Goal: Navigation & Orientation: Find specific page/section

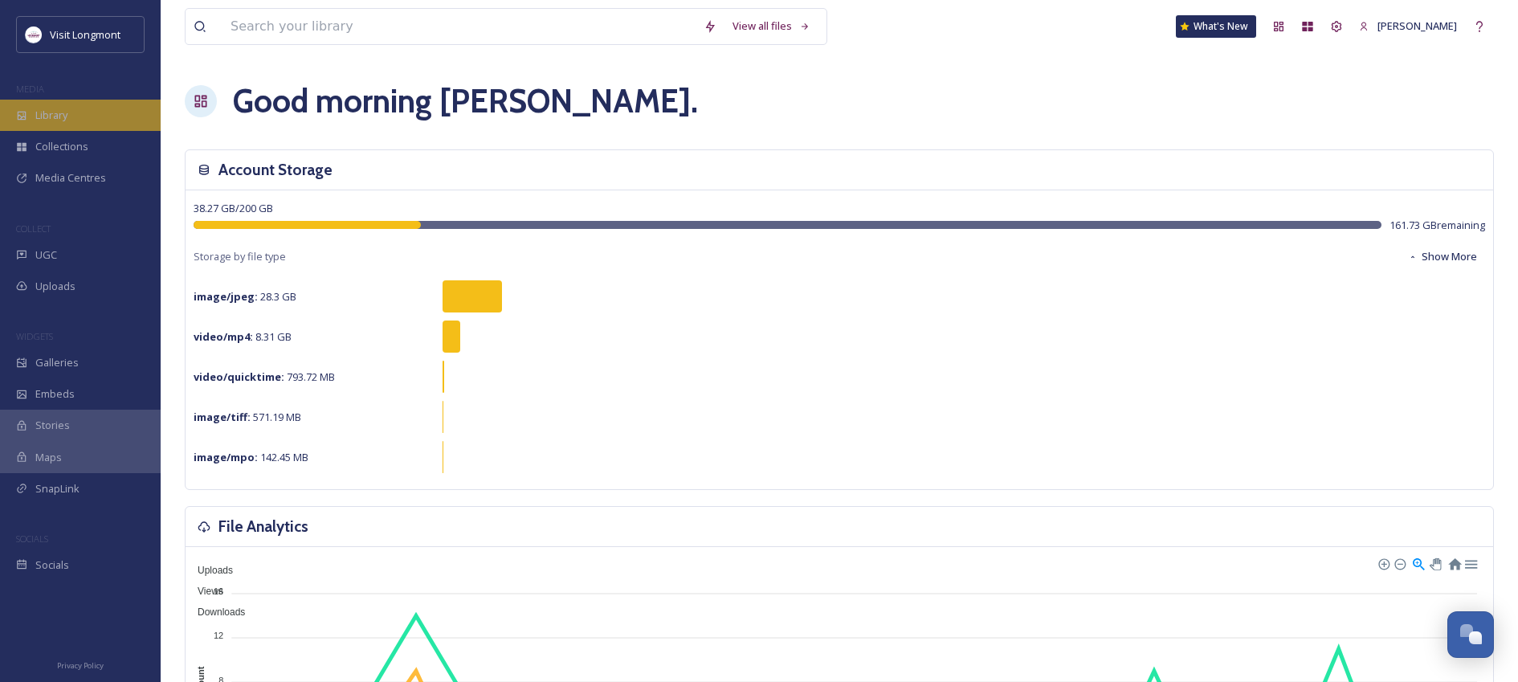
click at [50, 112] on span "Library" at bounding box center [51, 115] width 32 height 15
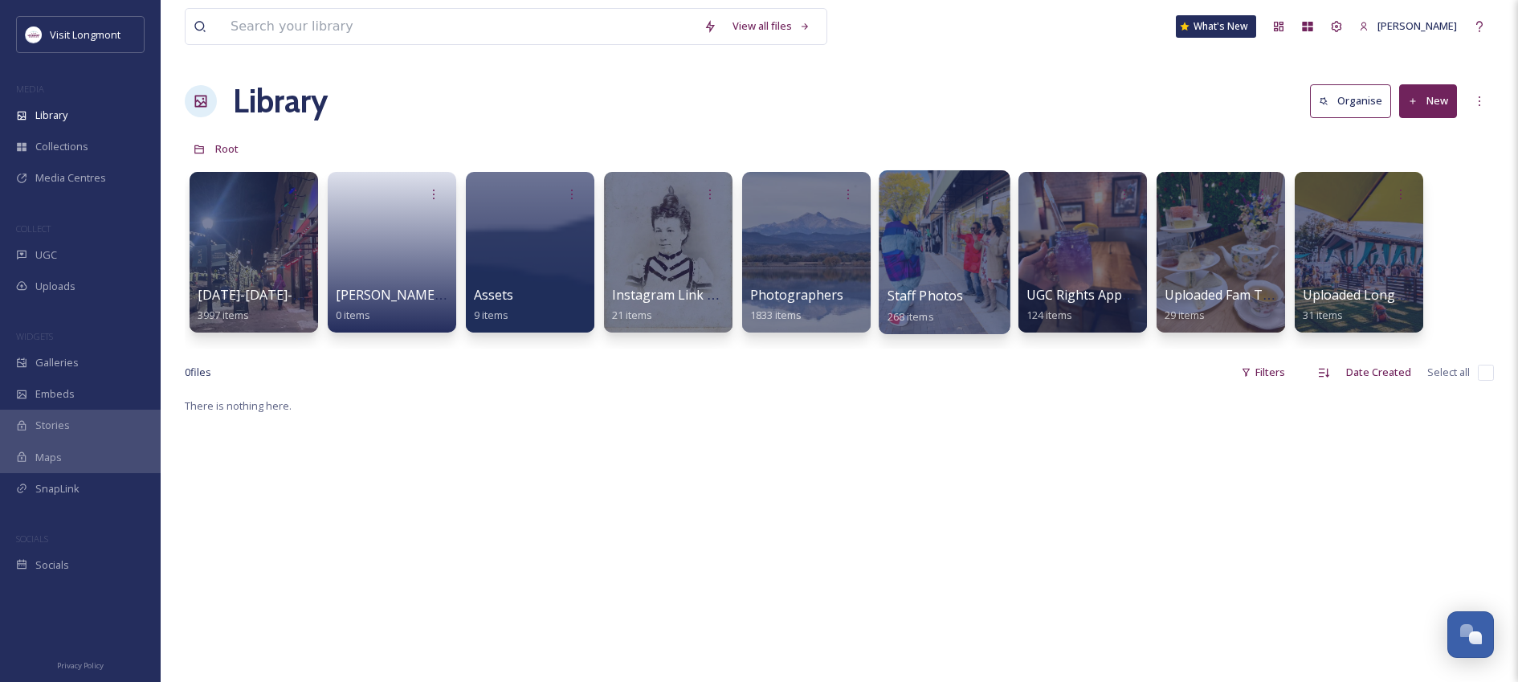
click at [934, 249] on div at bounding box center [944, 252] width 131 height 164
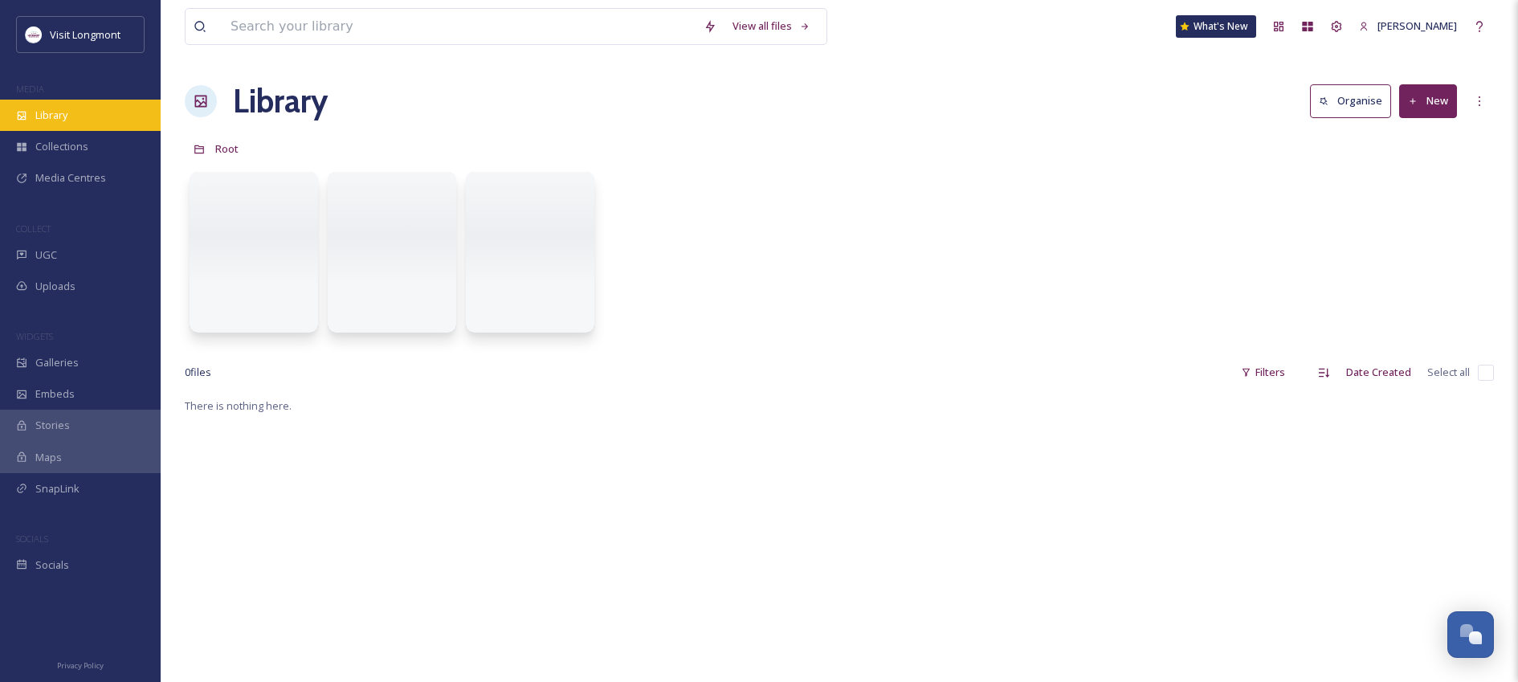
click at [50, 120] on span "Library" at bounding box center [51, 115] width 32 height 15
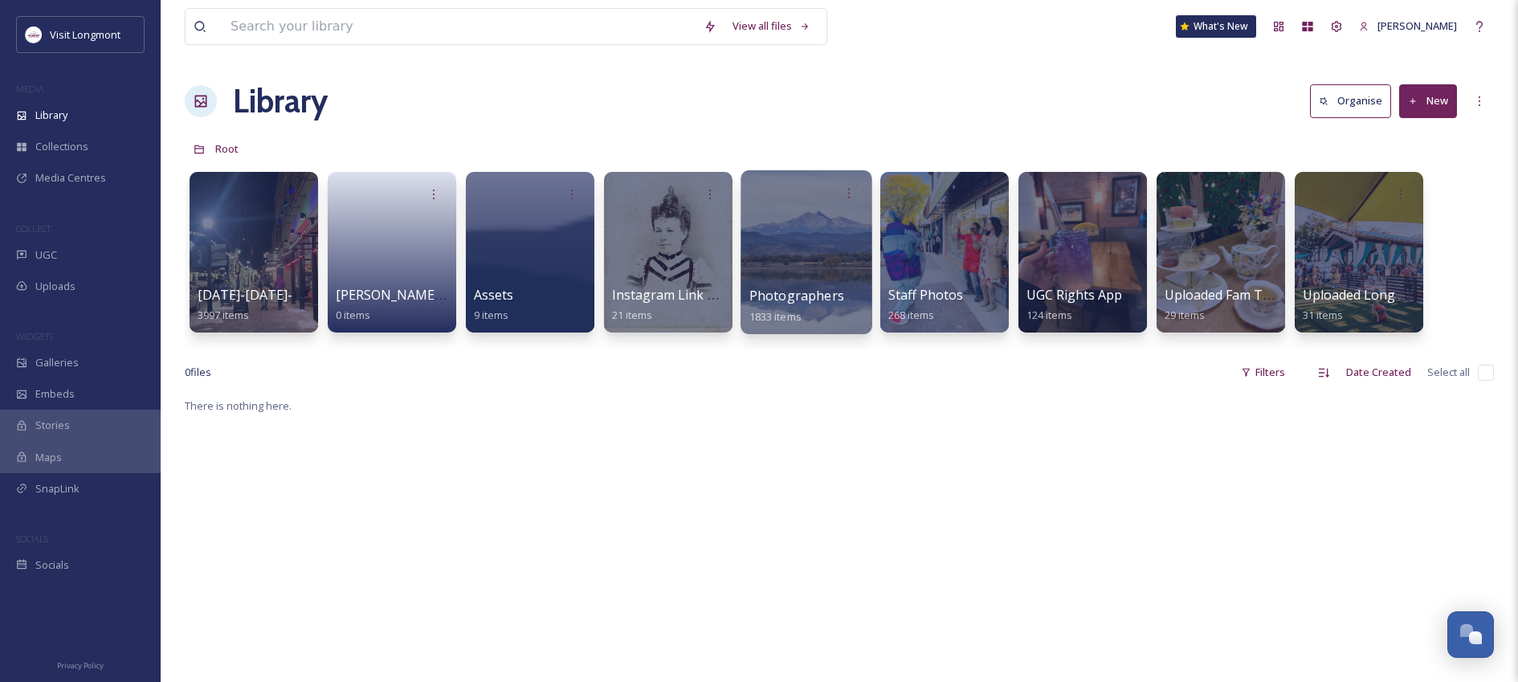
click at [813, 209] on div at bounding box center [806, 252] width 131 height 164
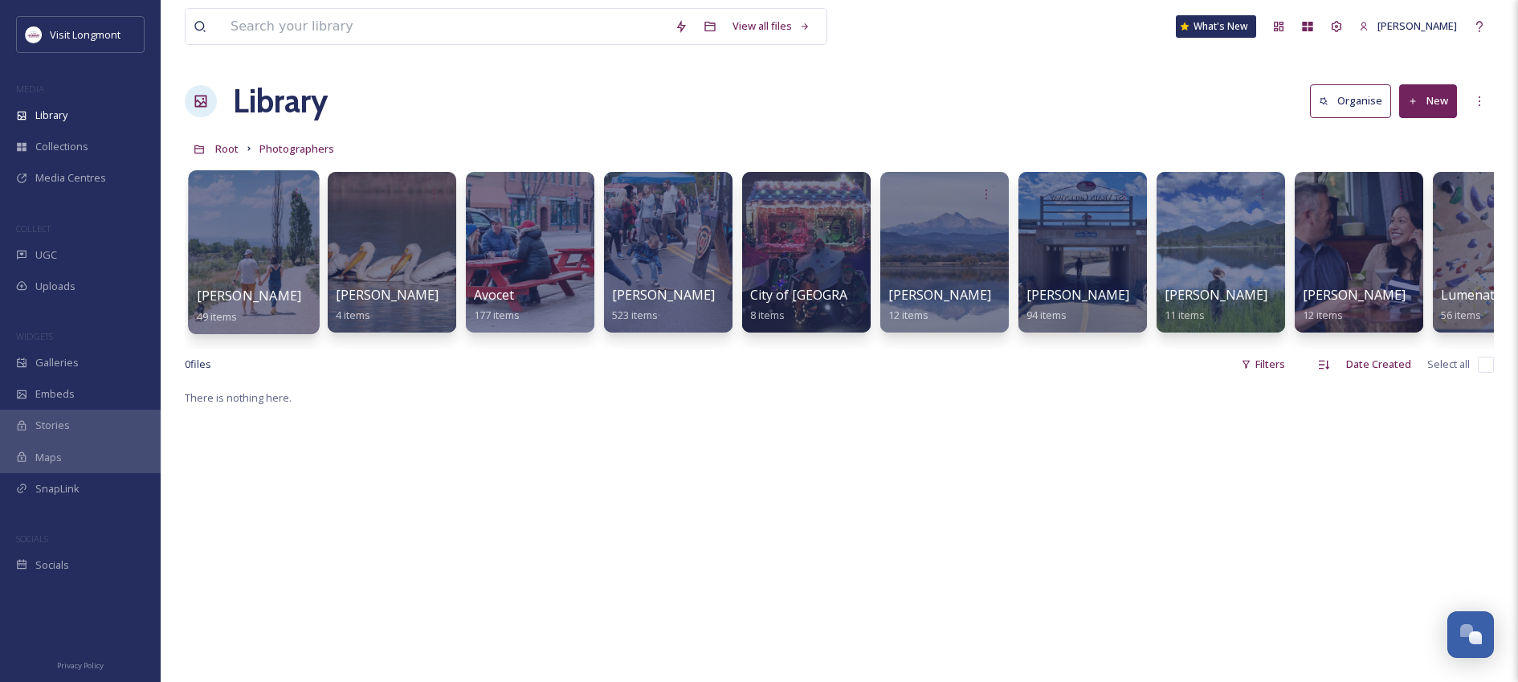
click at [257, 257] on div at bounding box center [253, 252] width 131 height 164
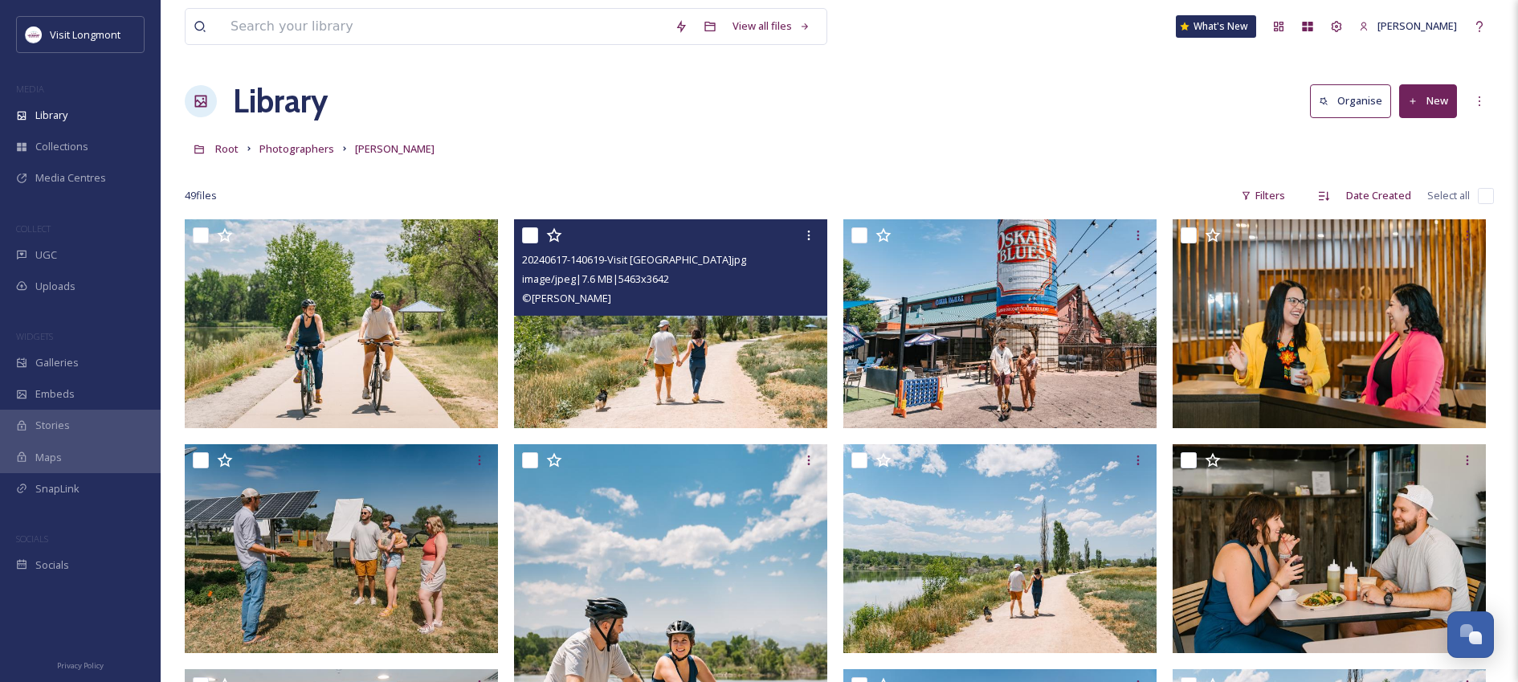
scroll to position [3, 0]
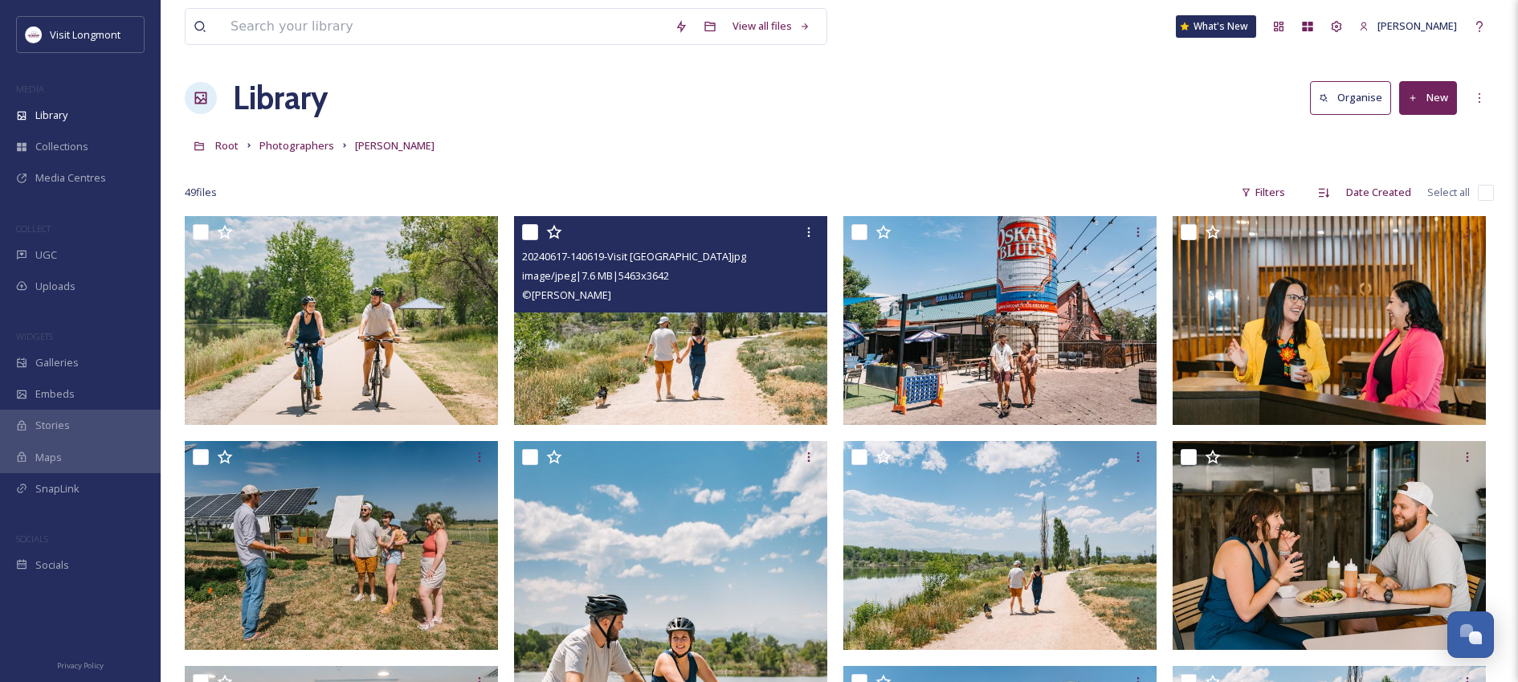
click at [717, 365] on img at bounding box center [670, 320] width 313 height 209
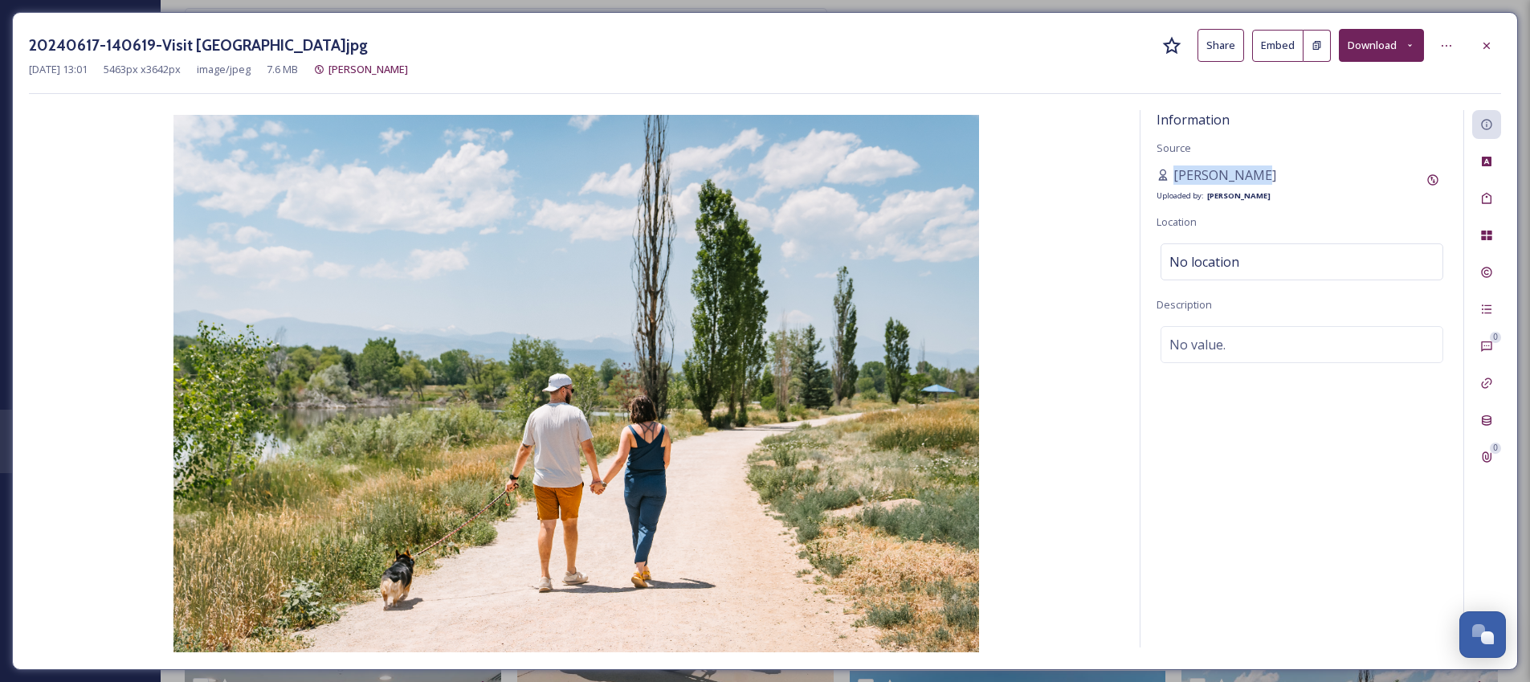
drag, startPoint x: 1292, startPoint y: 166, endPoint x: 1144, endPoint y: 174, distance: 148.8
click at [1144, 174] on div "Information Source [PERSON_NAME] Uploaded by: [PERSON_NAME] Location No locatio…" at bounding box center [1302, 378] width 323 height 537
click at [1491, 39] on icon at bounding box center [1486, 45] width 13 height 13
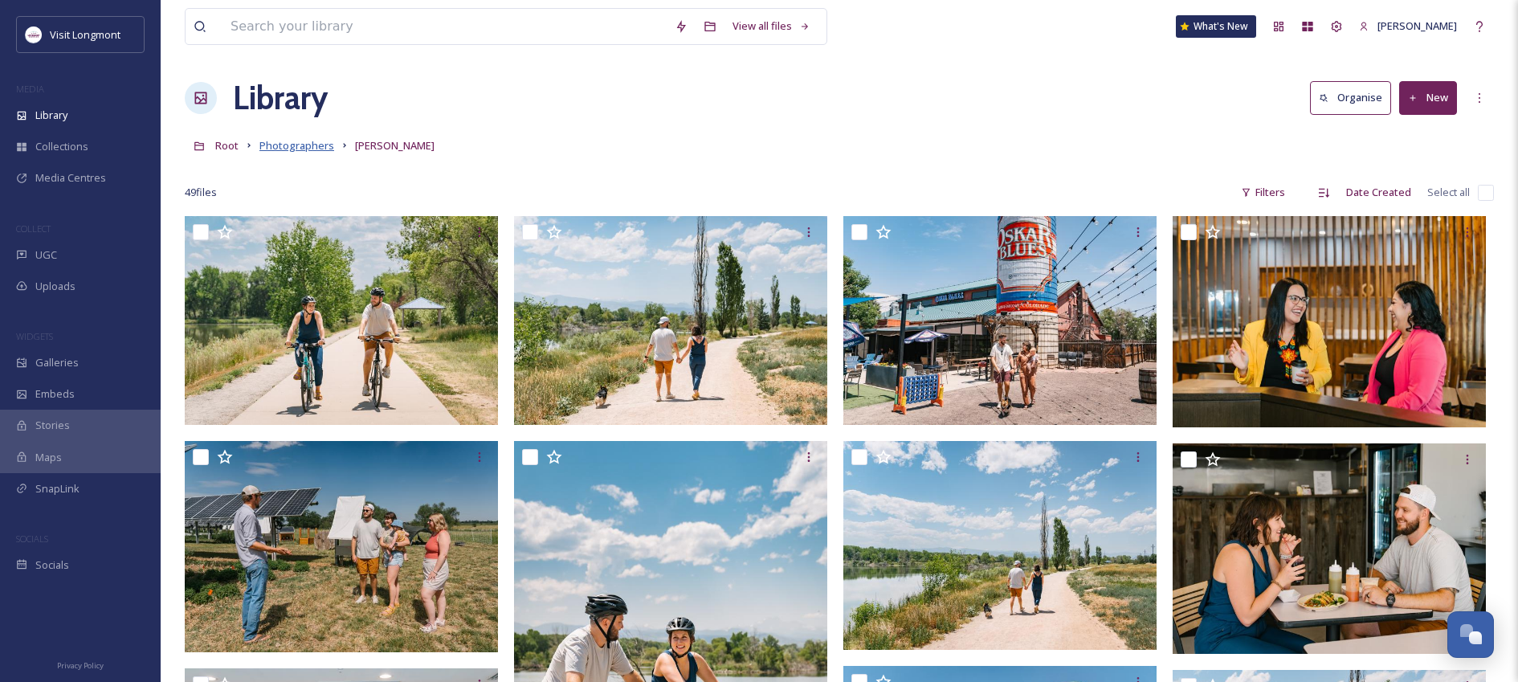
click at [280, 144] on span "Photographers" at bounding box center [296, 145] width 75 height 14
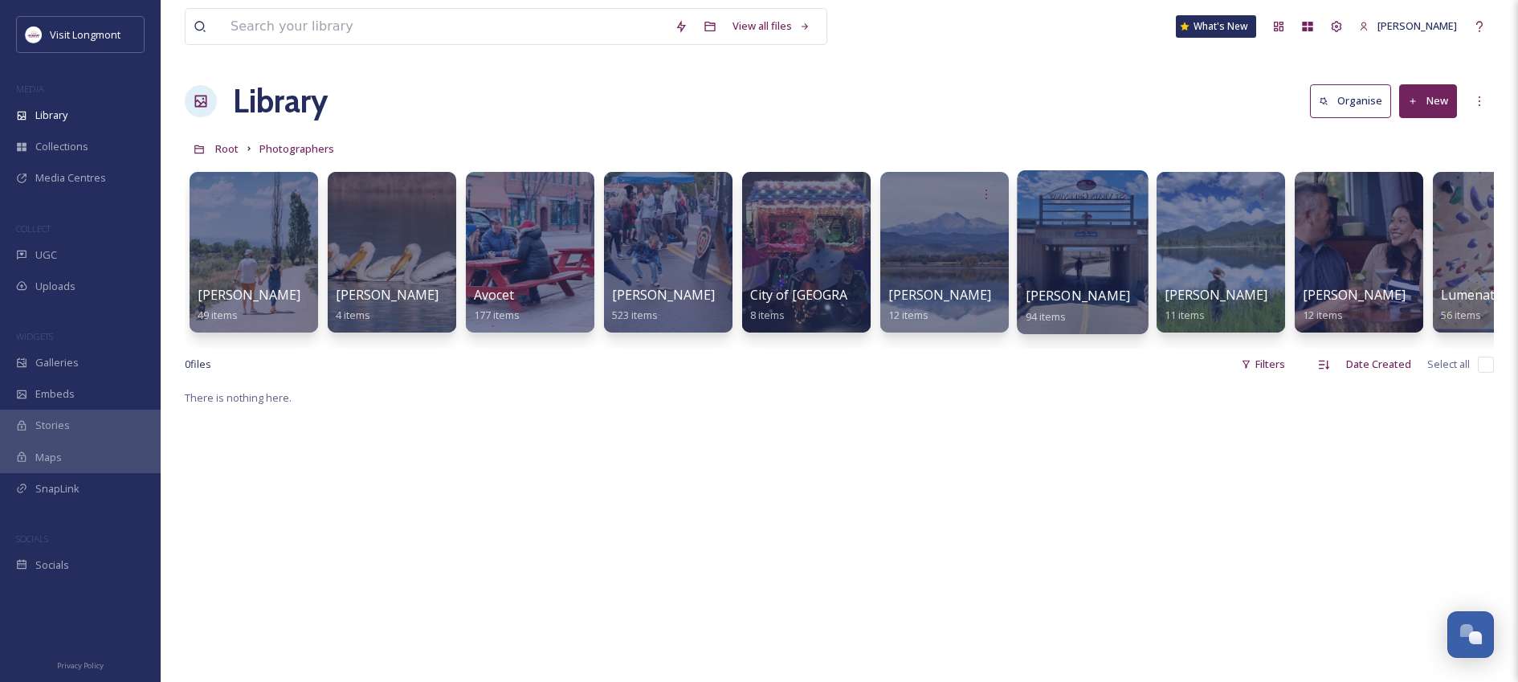
click at [1095, 246] on div at bounding box center [1082, 252] width 131 height 164
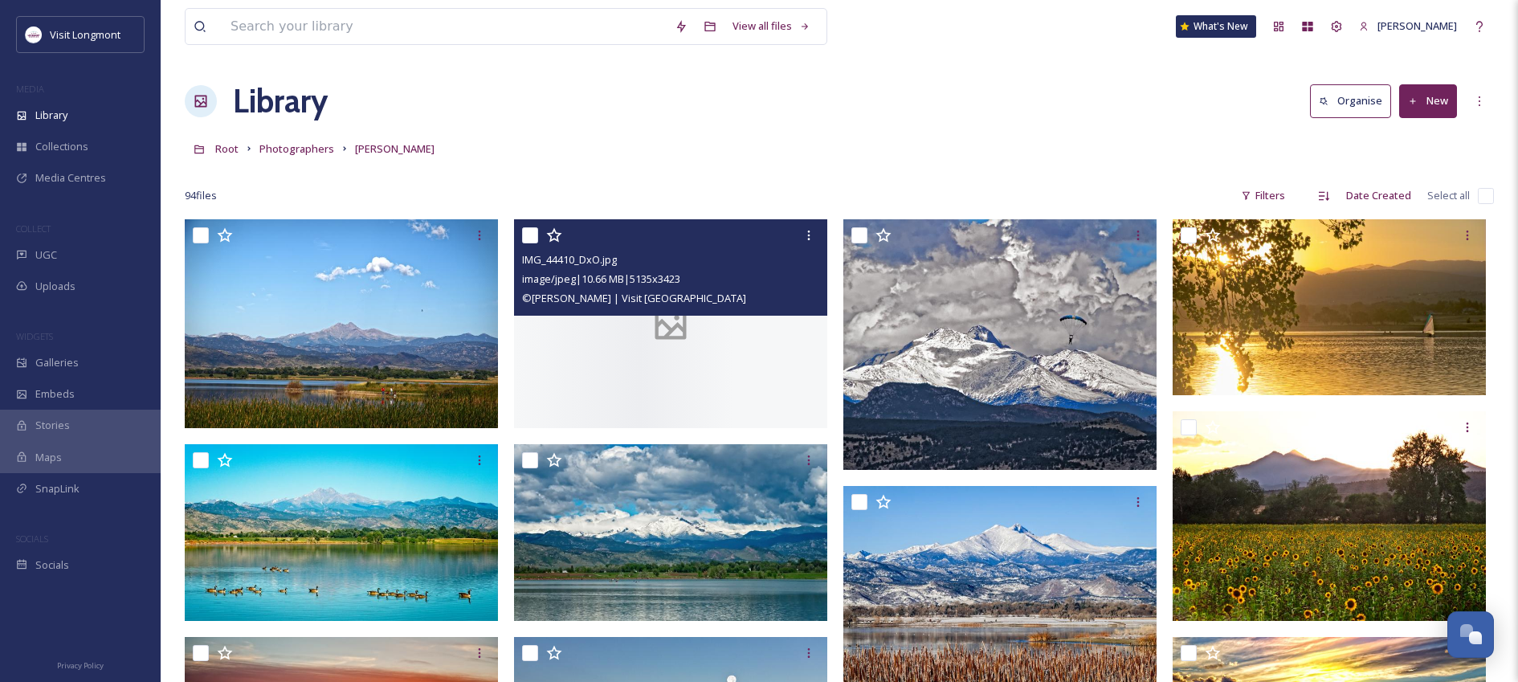
click at [720, 346] on div at bounding box center [670, 323] width 313 height 209
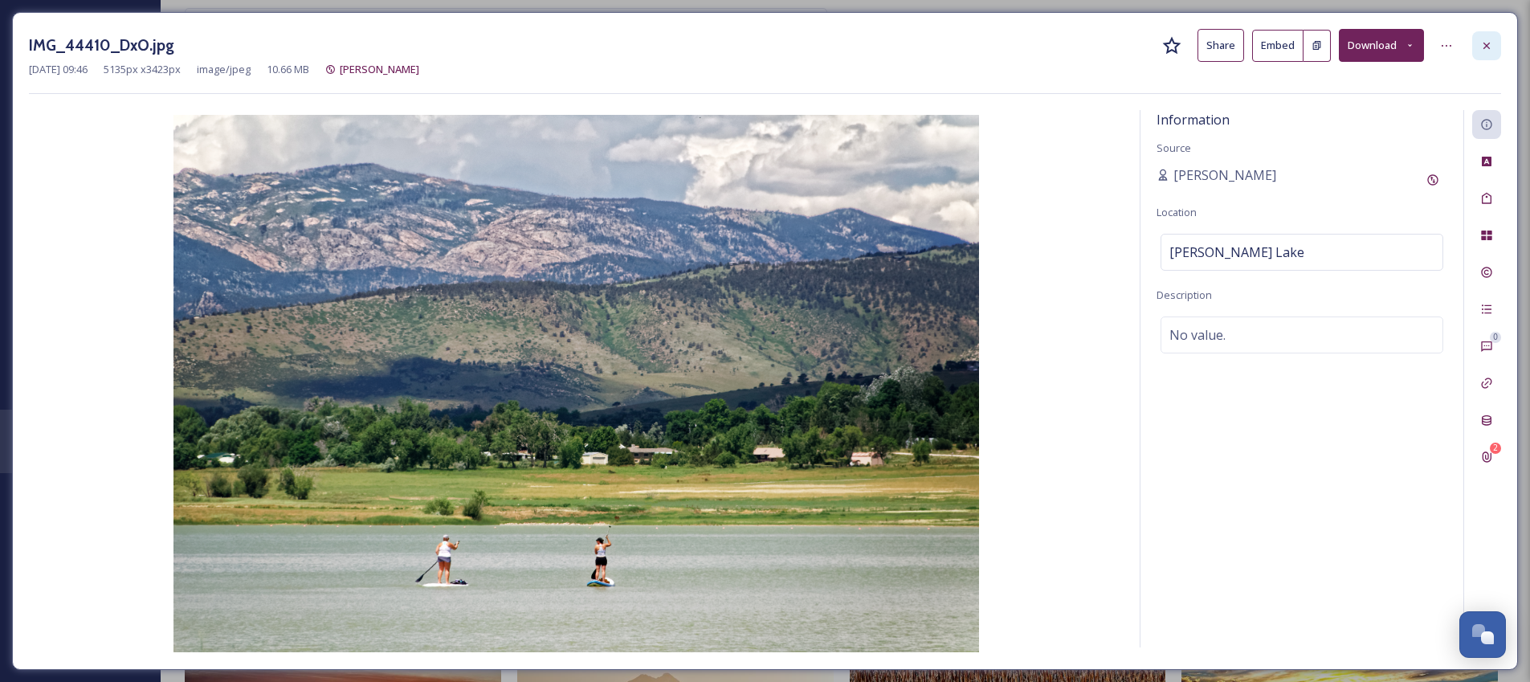
click at [1489, 43] on icon at bounding box center [1486, 45] width 6 height 6
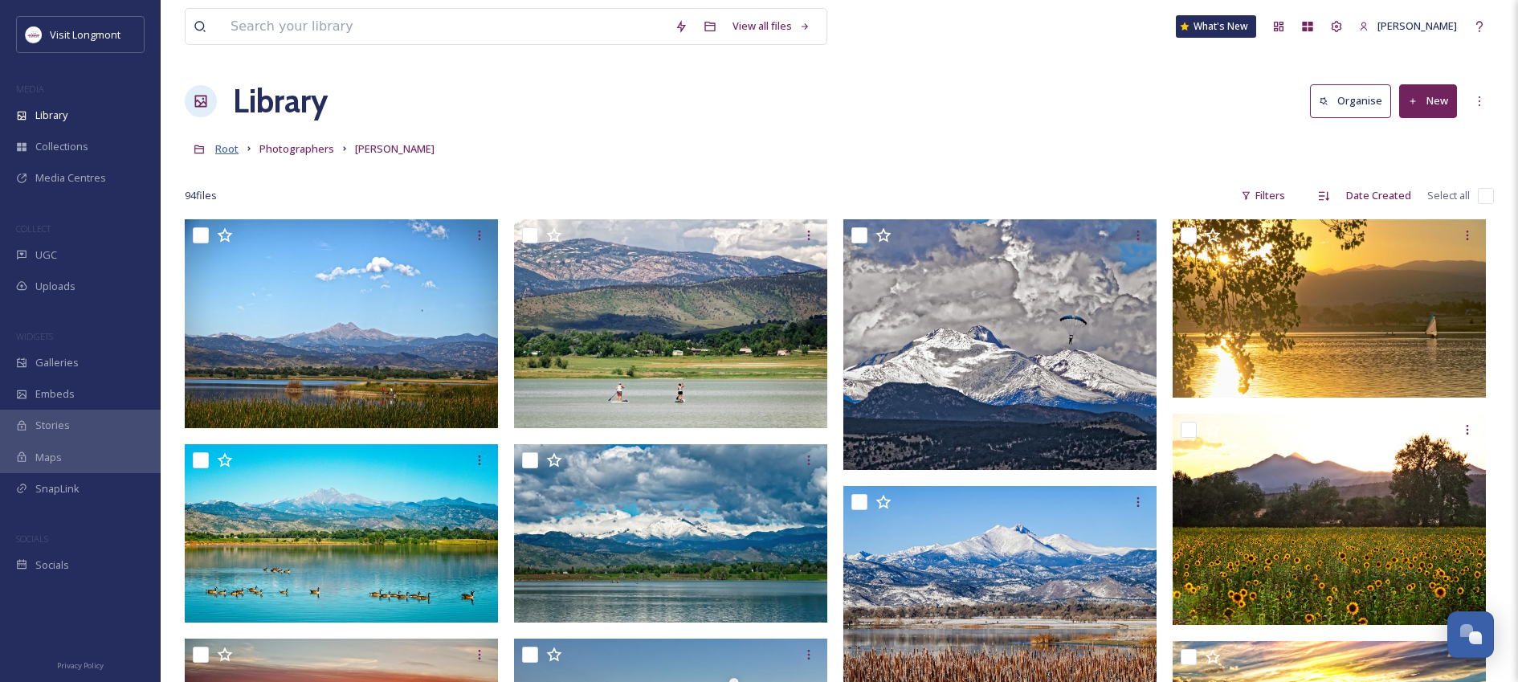
click at [226, 147] on span "Root" at bounding box center [226, 148] width 23 height 14
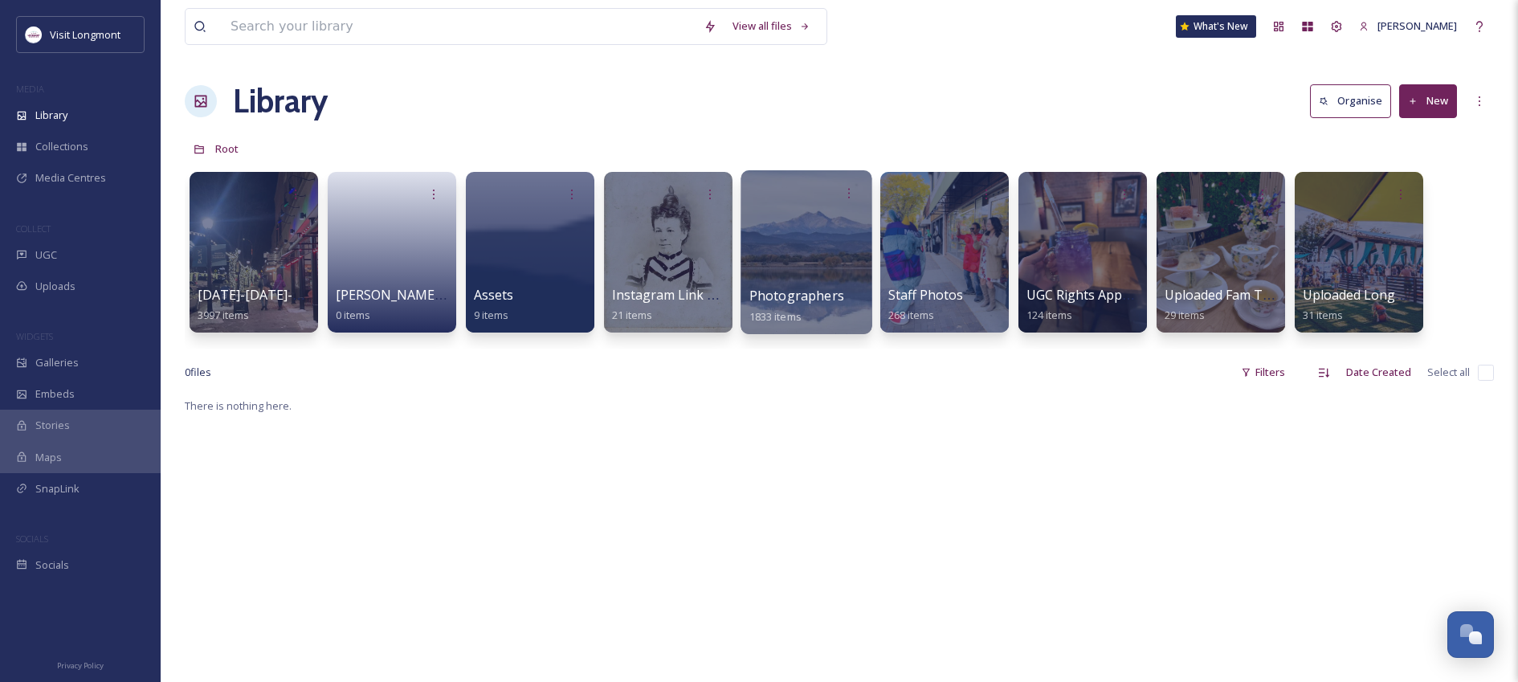
click at [803, 270] on div at bounding box center [806, 252] width 131 height 164
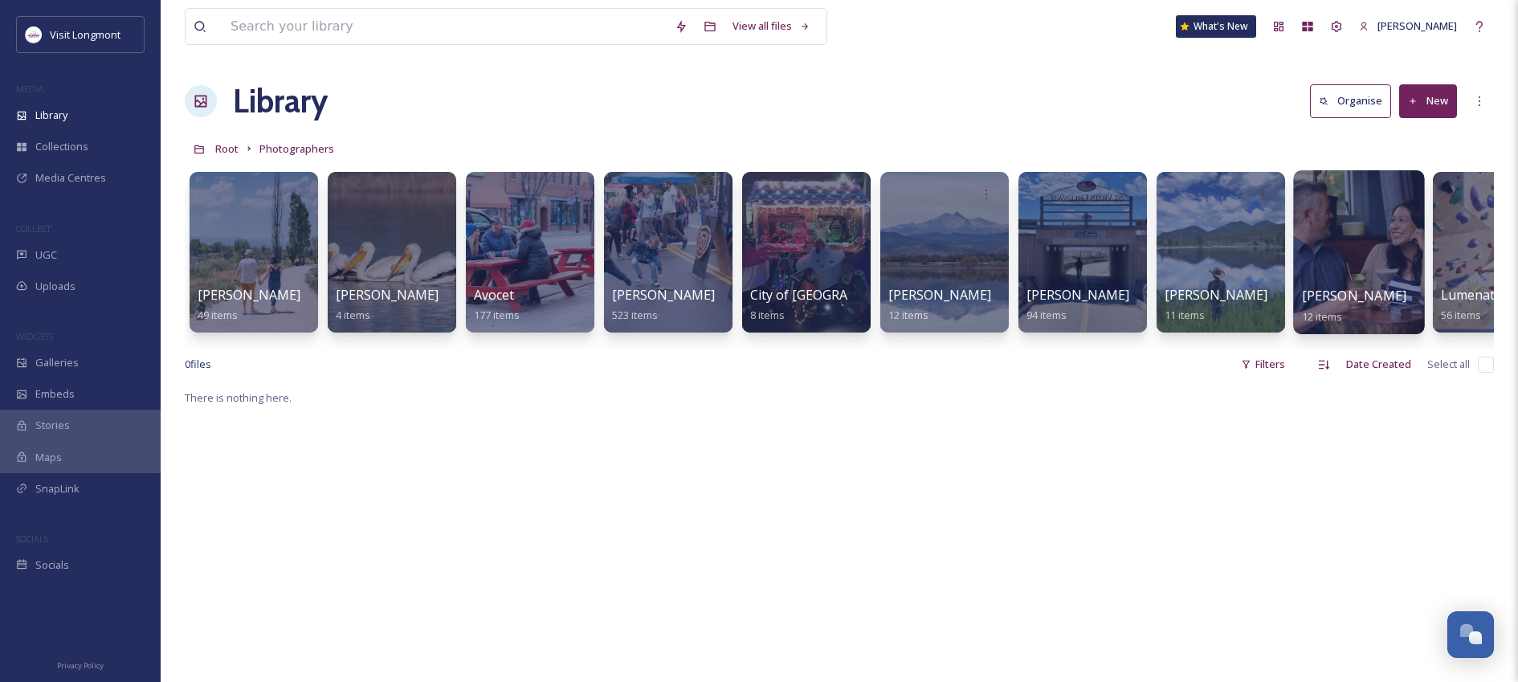
click at [1381, 270] on div at bounding box center [1358, 252] width 131 height 164
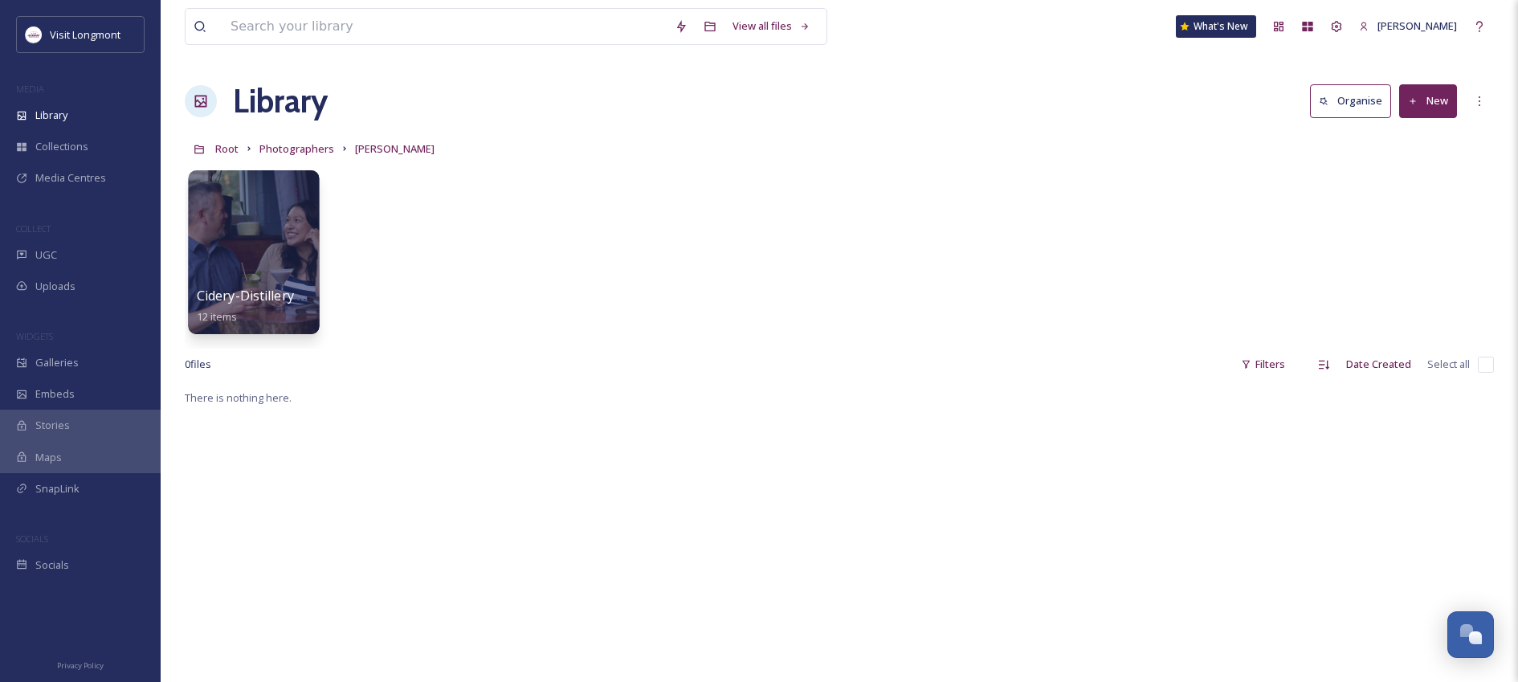
click at [250, 267] on div at bounding box center [253, 252] width 131 height 164
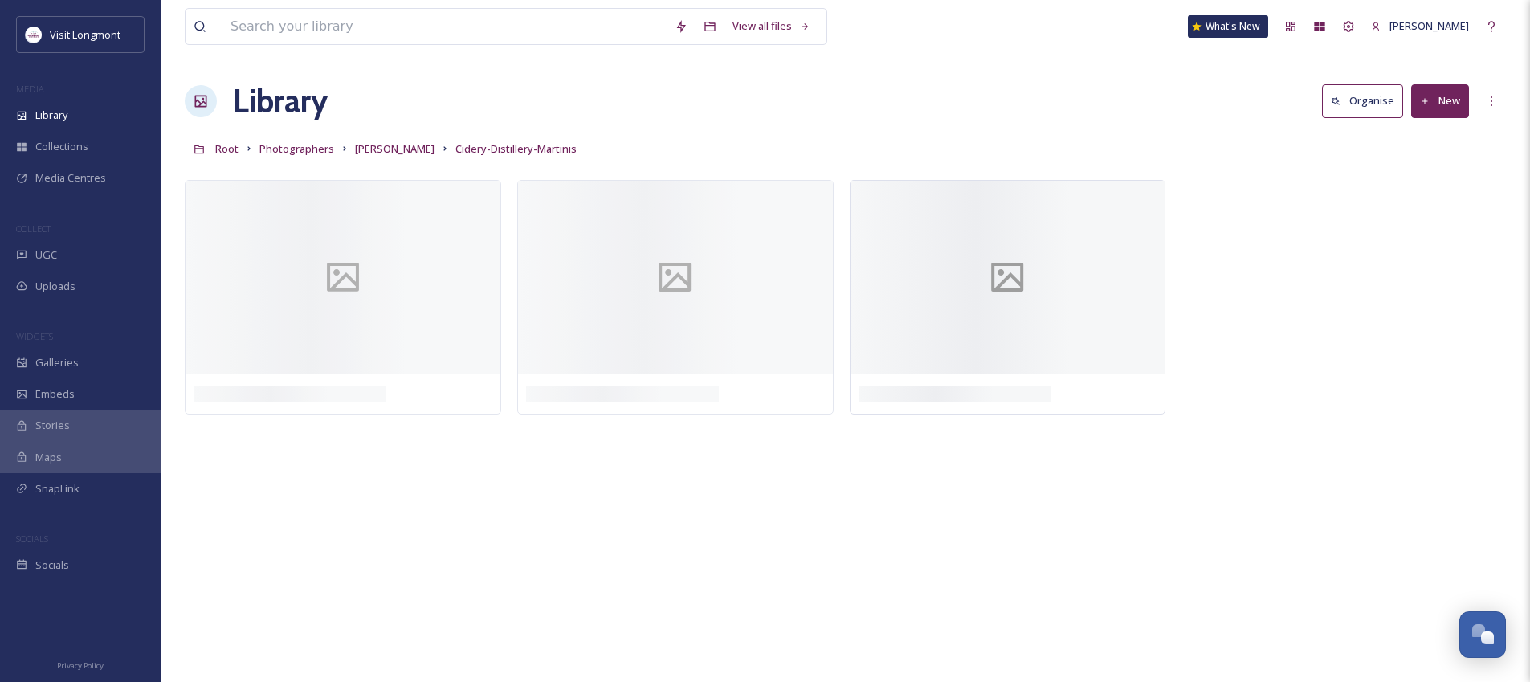
click at [1076, 276] on div at bounding box center [1008, 277] width 315 height 193
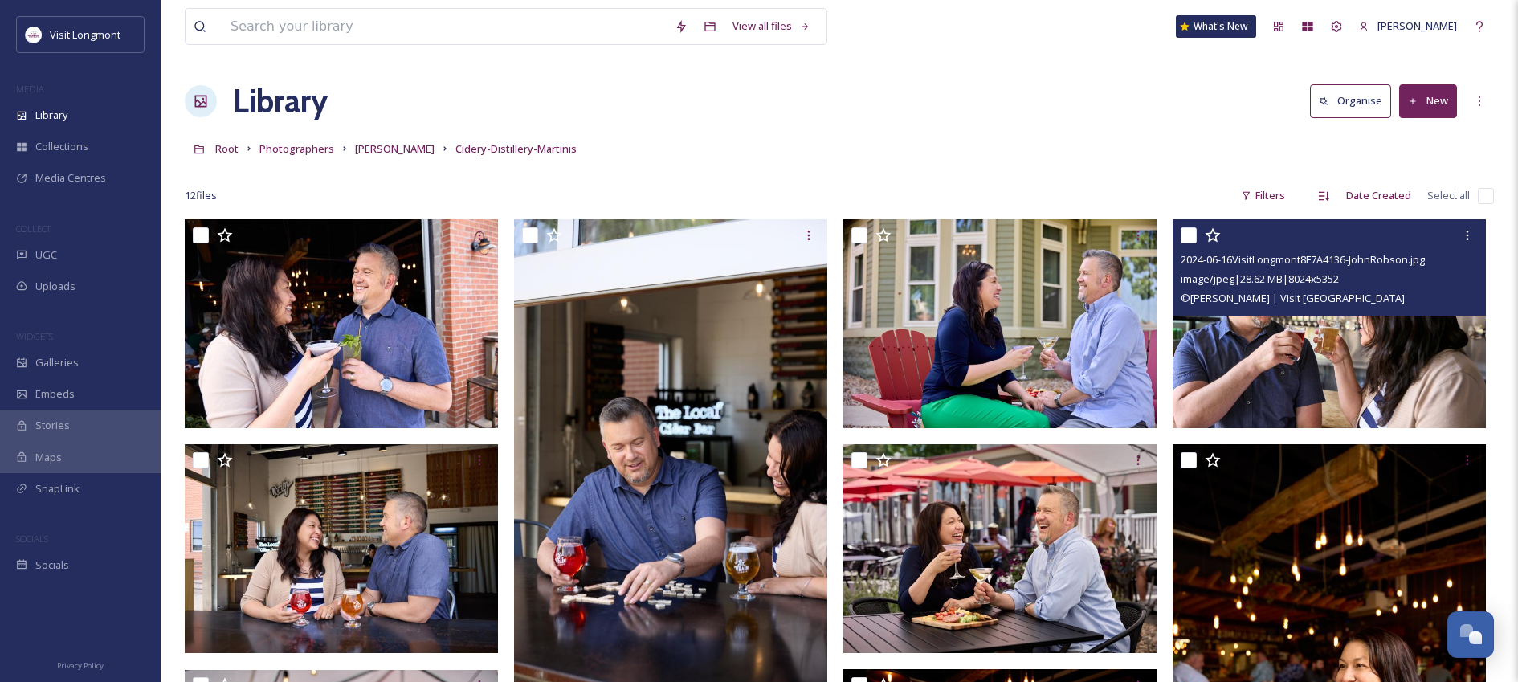
click at [1309, 344] on img at bounding box center [1329, 323] width 313 height 209
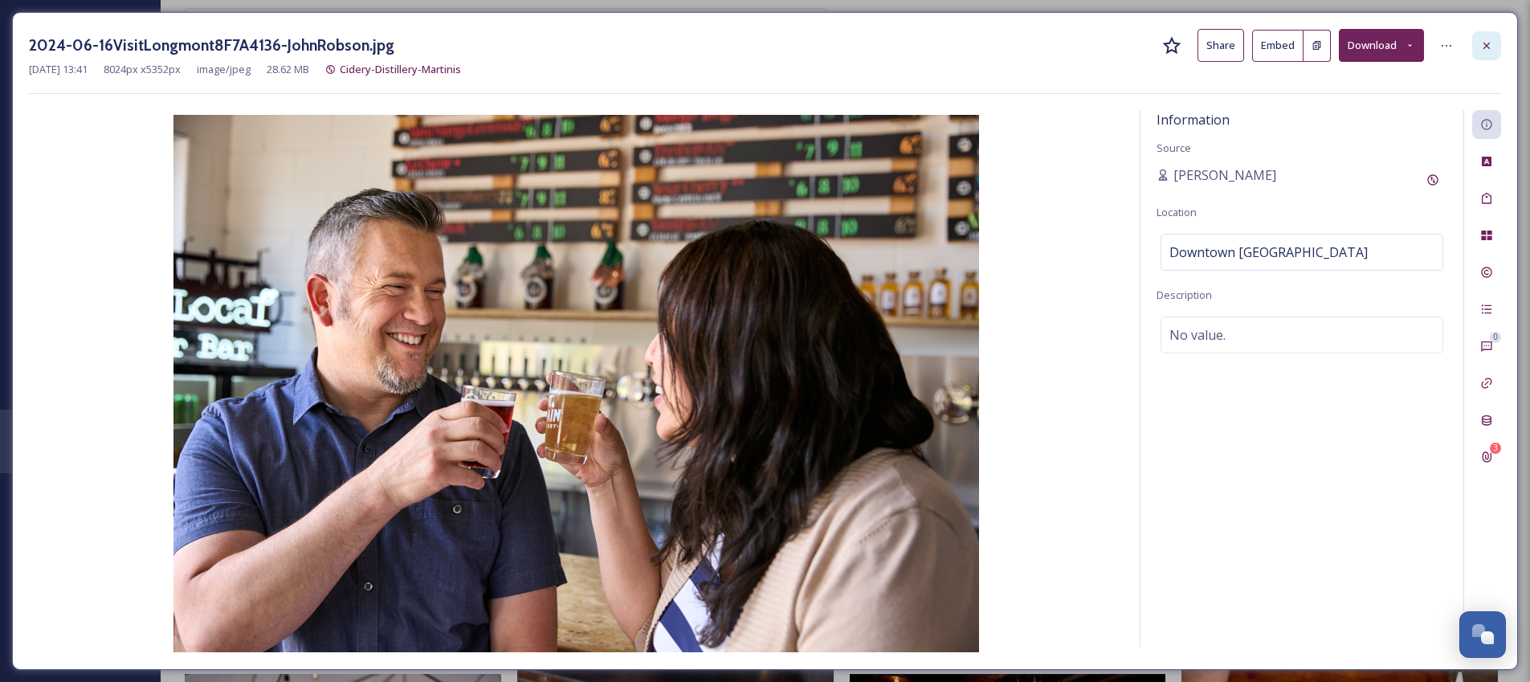
click at [1493, 40] on div at bounding box center [1486, 45] width 29 height 29
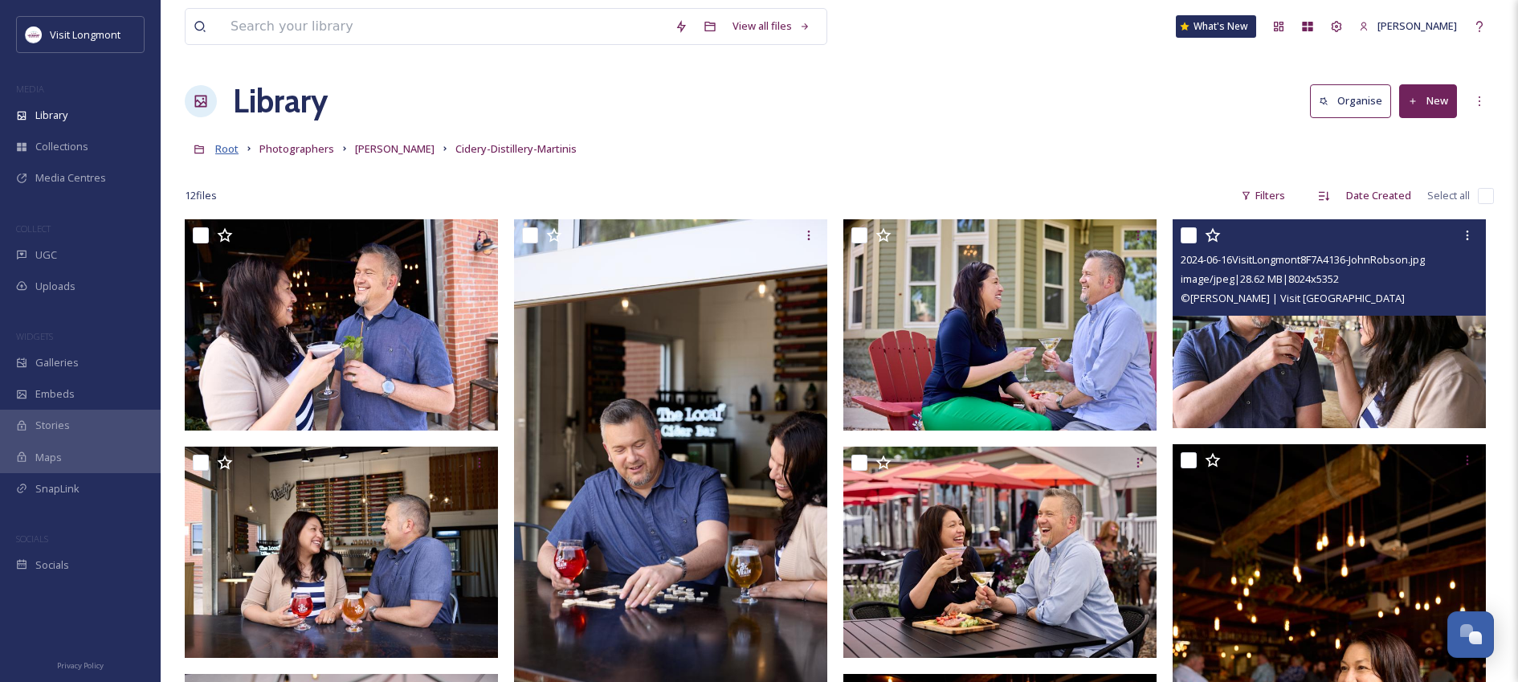
click at [221, 147] on span "Root" at bounding box center [226, 148] width 23 height 14
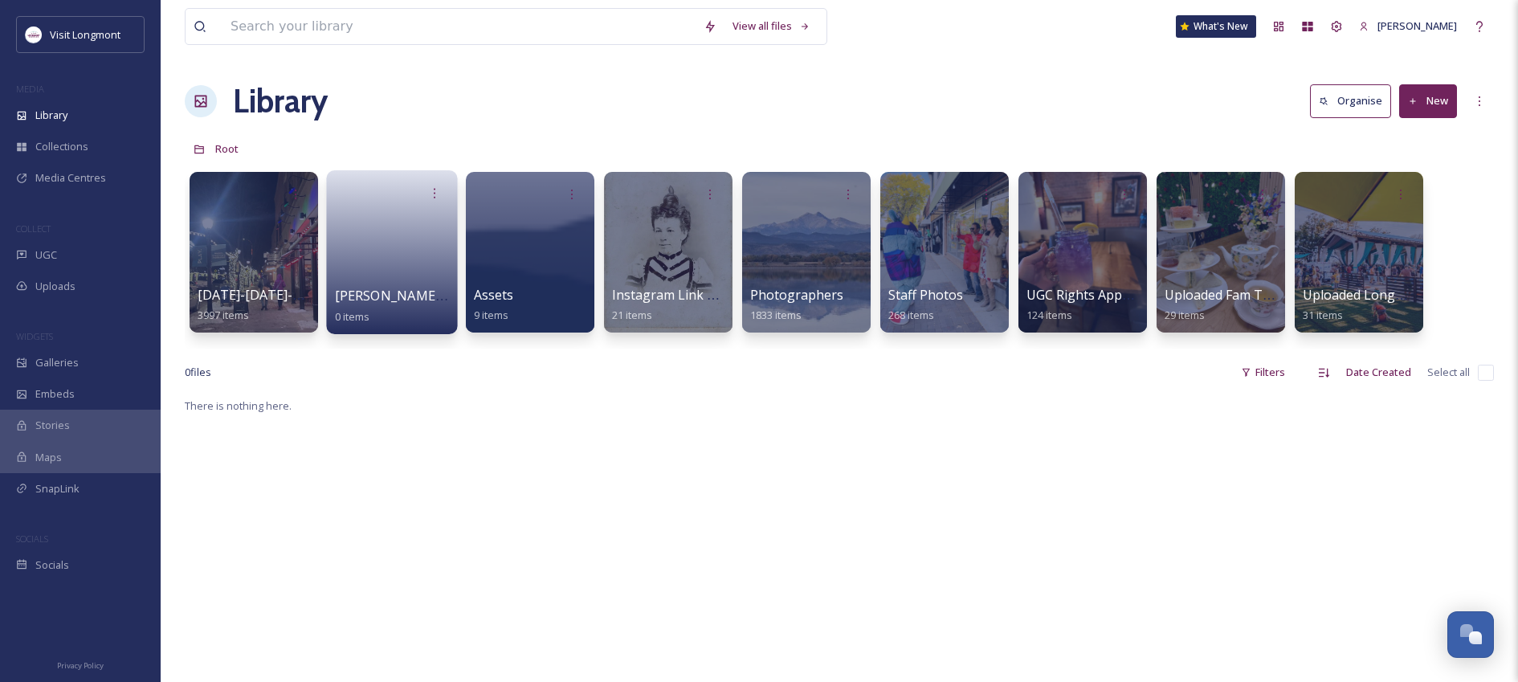
click at [425, 263] on link at bounding box center [392, 247] width 115 height 78
